Goal: Transaction & Acquisition: Purchase product/service

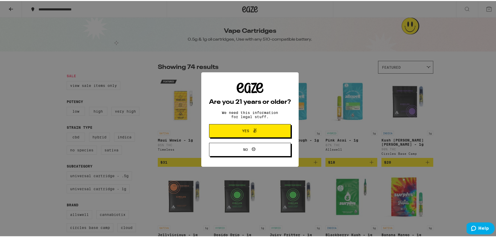
click at [255, 132] on icon at bounding box center [255, 129] width 6 height 6
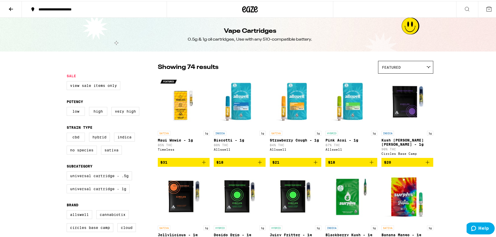
click at [403, 62] on div "Featured" at bounding box center [405, 66] width 55 height 12
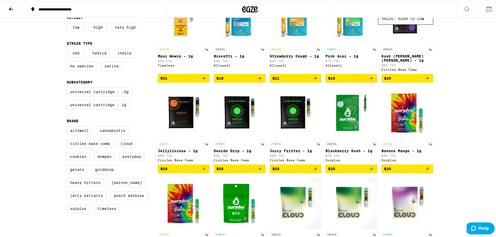
scroll to position [130, 0]
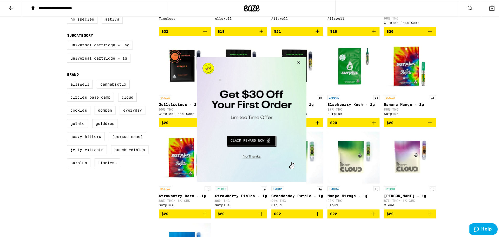
click at [297, 62] on button "Close Modal" at bounding box center [297, 63] width 14 height 12
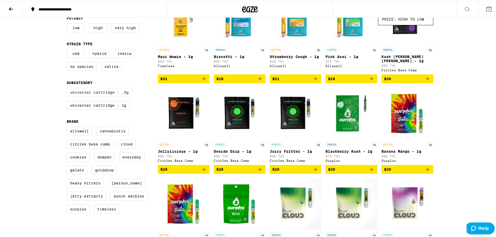
scroll to position [78, 0]
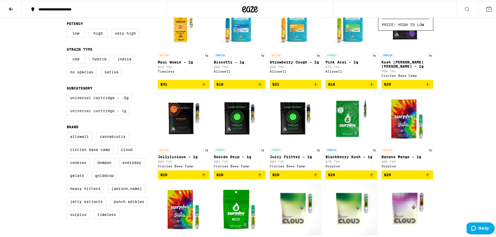
click at [107, 114] on label "Universal Cartridge - 1g" at bounding box center [98, 109] width 63 height 9
click at [68, 93] on input "Universal Cartridge - 1g" at bounding box center [68, 93] width 0 height 0
checkbox input "true"
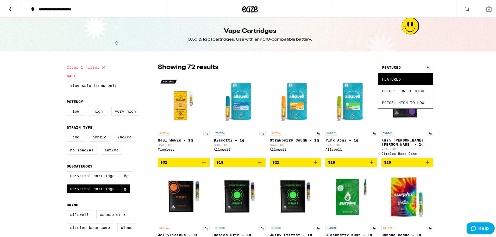
click at [98, 114] on label "High" at bounding box center [98, 110] width 18 height 9
click at [68, 107] on input "High" at bounding box center [68, 107] width 0 height 0
checkbox input "true"
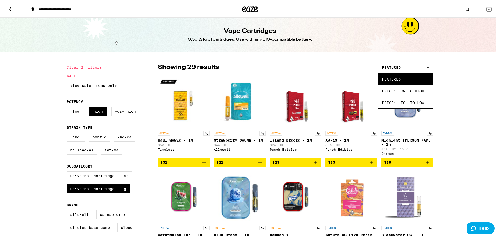
click at [426, 63] on div "Featured" at bounding box center [405, 66] width 55 height 12
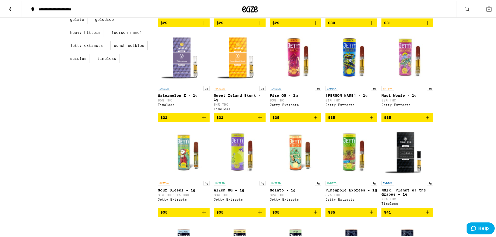
scroll to position [208, 0]
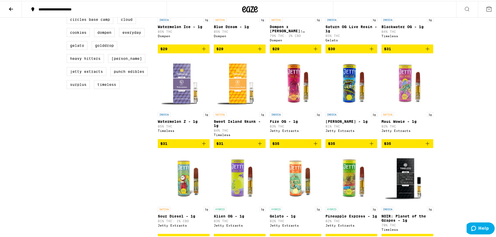
click at [241, 89] on img "Open page for Sweet Island Skunk - 1g from Timeless" at bounding box center [240, 82] width 52 height 52
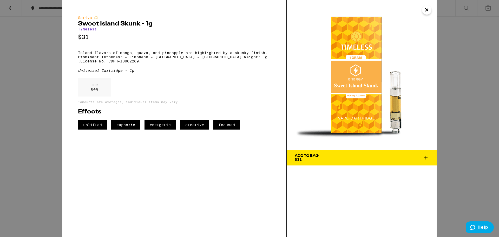
click at [426, 11] on icon "Close" at bounding box center [427, 10] width 3 height 3
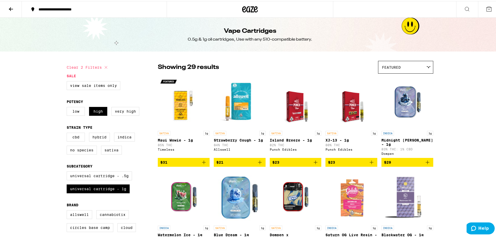
click at [412, 67] on div "Featured" at bounding box center [405, 66] width 55 height 12
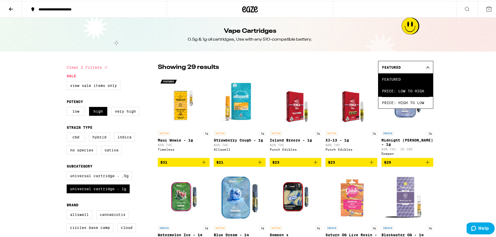
click at [424, 91] on span "Price: Low to High" at bounding box center [405, 90] width 47 height 12
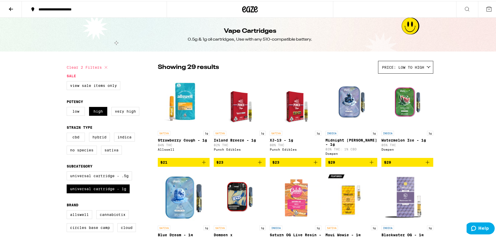
click at [304, 111] on img "Open page for XJ-13 - 1g from Punch Edibles" at bounding box center [295, 101] width 40 height 52
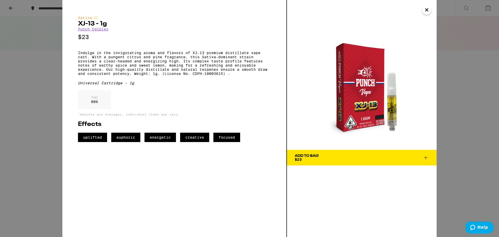
click at [430, 10] on icon "Close" at bounding box center [427, 10] width 6 height 8
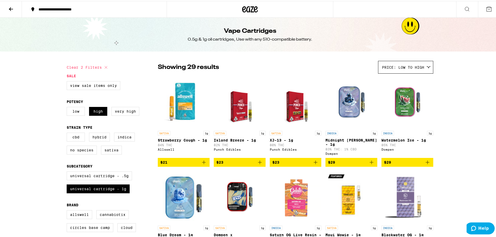
click at [403, 62] on div "Price: Low to High" at bounding box center [405, 66] width 55 height 12
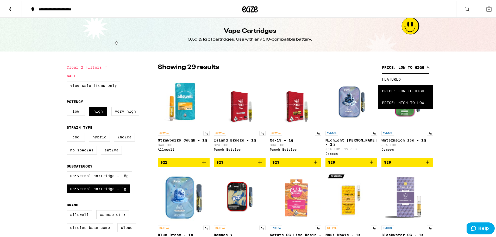
click at [406, 103] on span "Price: High to Low" at bounding box center [405, 102] width 47 height 12
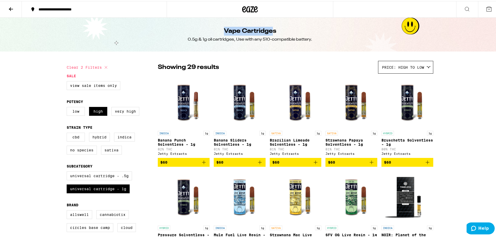
drag, startPoint x: 272, startPoint y: 34, endPoint x: 223, endPoint y: 30, distance: 48.3
click at [224, 30] on h1 "Vape Cartridges" at bounding box center [250, 30] width 52 height 9
click at [232, 98] on img "Open page for Banana Sliders Solventless - 1g from Jetty Extracts" at bounding box center [240, 101] width 52 height 52
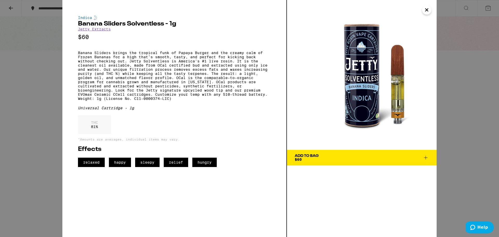
click at [423, 10] on button "Close" at bounding box center [426, 9] width 9 height 9
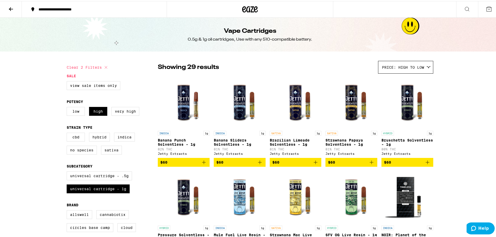
click at [415, 66] on span "Price: High to Low" at bounding box center [403, 66] width 42 height 4
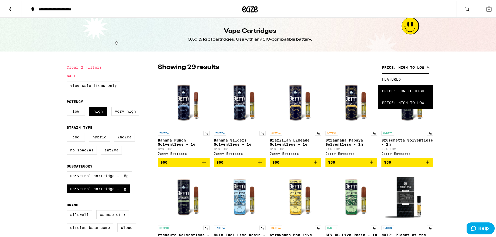
click at [421, 94] on span "Price: Low to High" at bounding box center [405, 90] width 47 height 12
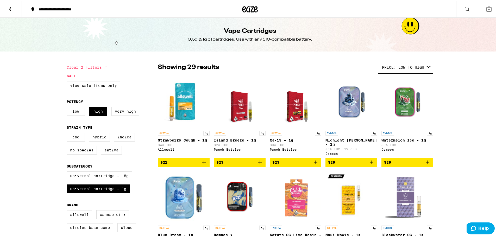
click at [398, 100] on img "Open page for Watermelon Ice - 1g from Dompen" at bounding box center [407, 101] width 52 height 52
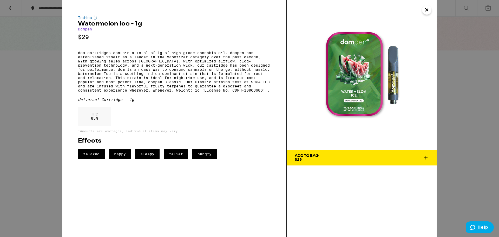
click at [428, 158] on icon at bounding box center [426, 158] width 6 height 6
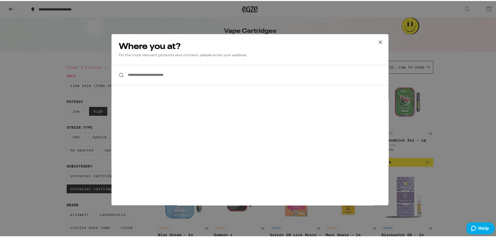
click at [227, 81] on input "**********" at bounding box center [249, 74] width 277 height 20
click at [381, 41] on icon at bounding box center [380, 41] width 8 height 8
